Goal: Transaction & Acquisition: Purchase product/service

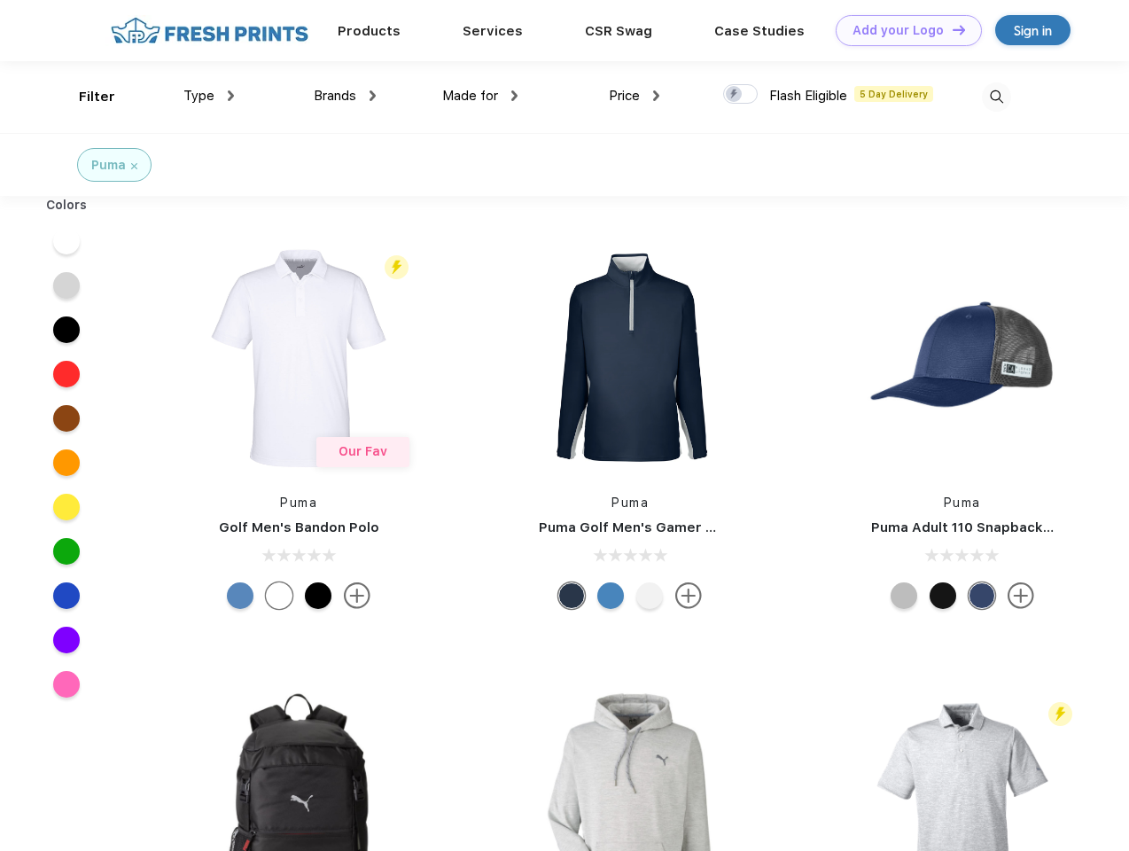
click at [902, 30] on link "Add your Logo Design Tool" at bounding box center [909, 30] width 146 height 31
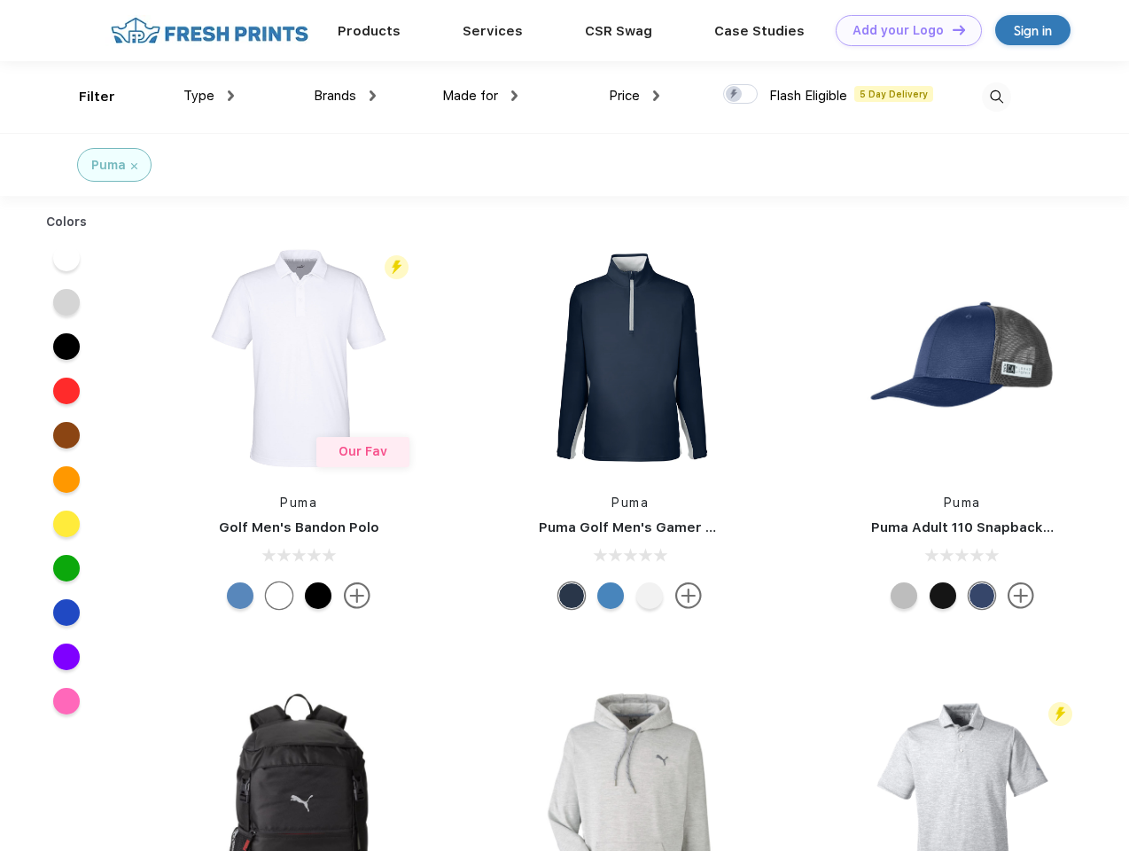
click at [0, 0] on div "Design Tool" at bounding box center [0, 0] width 0 height 0
click at [951, 29] on link "Add your Logo Design Tool" at bounding box center [909, 30] width 146 height 31
click at [85, 97] on div "Filter" at bounding box center [97, 97] width 36 height 20
click at [209, 96] on span "Type" at bounding box center [198, 96] width 31 height 16
click at [345, 96] on span "Brands" at bounding box center [335, 96] width 43 height 16
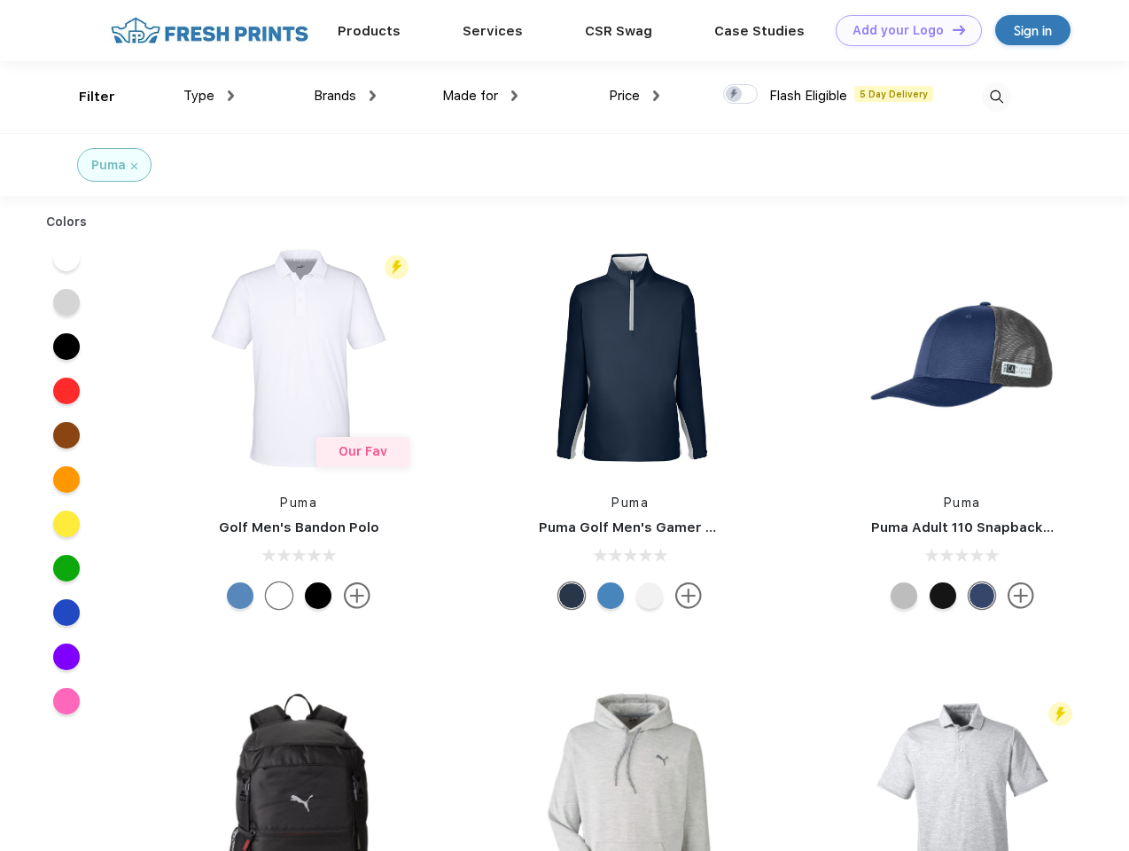
click at [480, 96] on span "Made for" at bounding box center [470, 96] width 56 height 16
click at [634, 96] on span "Price" at bounding box center [624, 96] width 31 height 16
click at [741, 95] on div at bounding box center [740, 93] width 35 height 19
click at [735, 95] on input "checkbox" at bounding box center [729, 89] width 12 height 12
click at [996, 97] on img at bounding box center [996, 96] width 29 height 29
